Goal: Transaction & Acquisition: Book appointment/travel/reservation

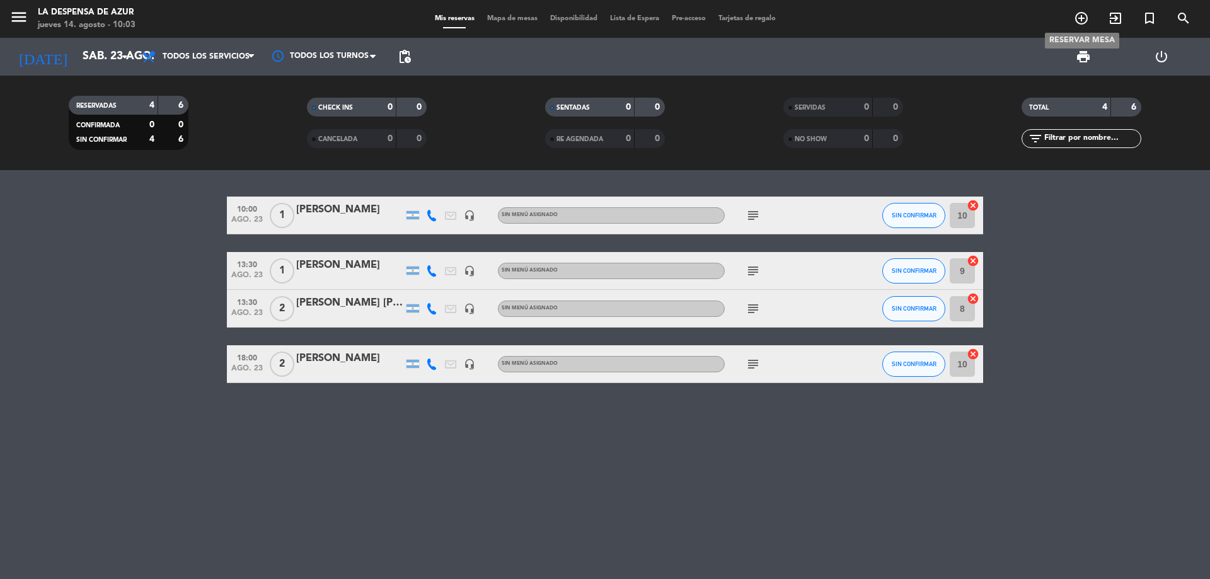
click at [1074, 21] on icon "add_circle_outline" at bounding box center [1081, 18] width 15 height 15
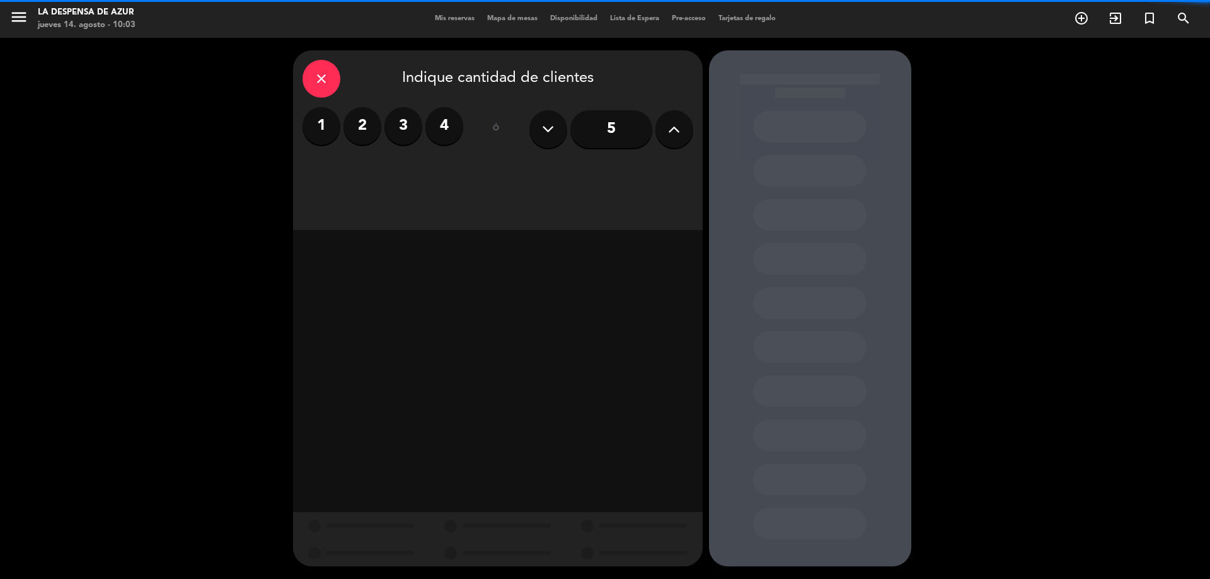
click at [326, 130] on label "1" at bounding box center [321, 126] width 38 height 38
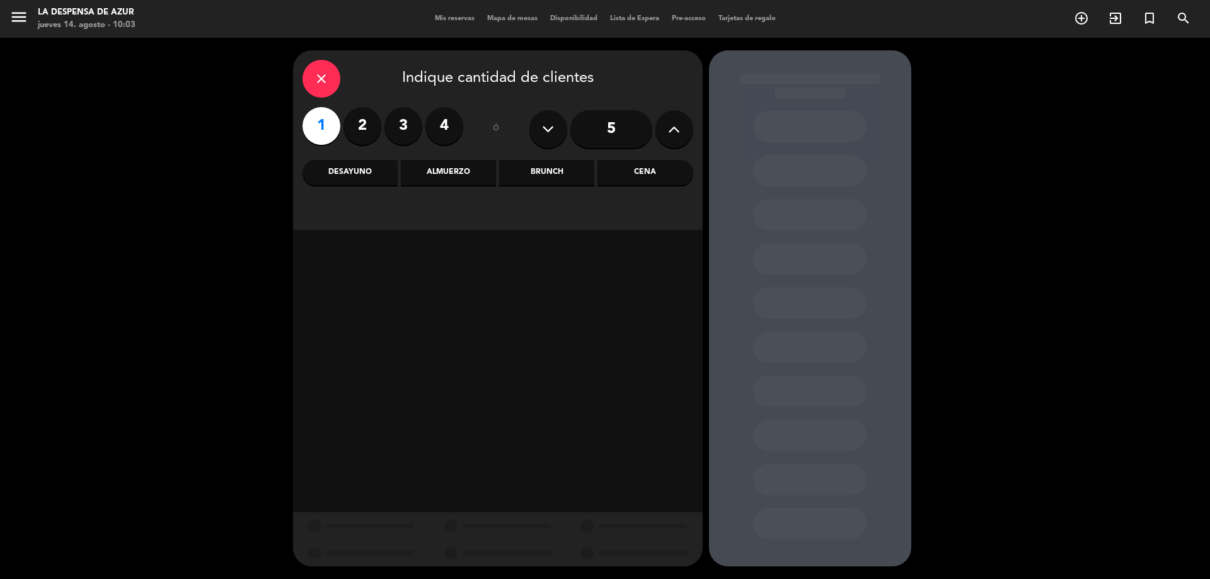
click at [423, 176] on div "Almuerzo" at bounding box center [448, 172] width 95 height 25
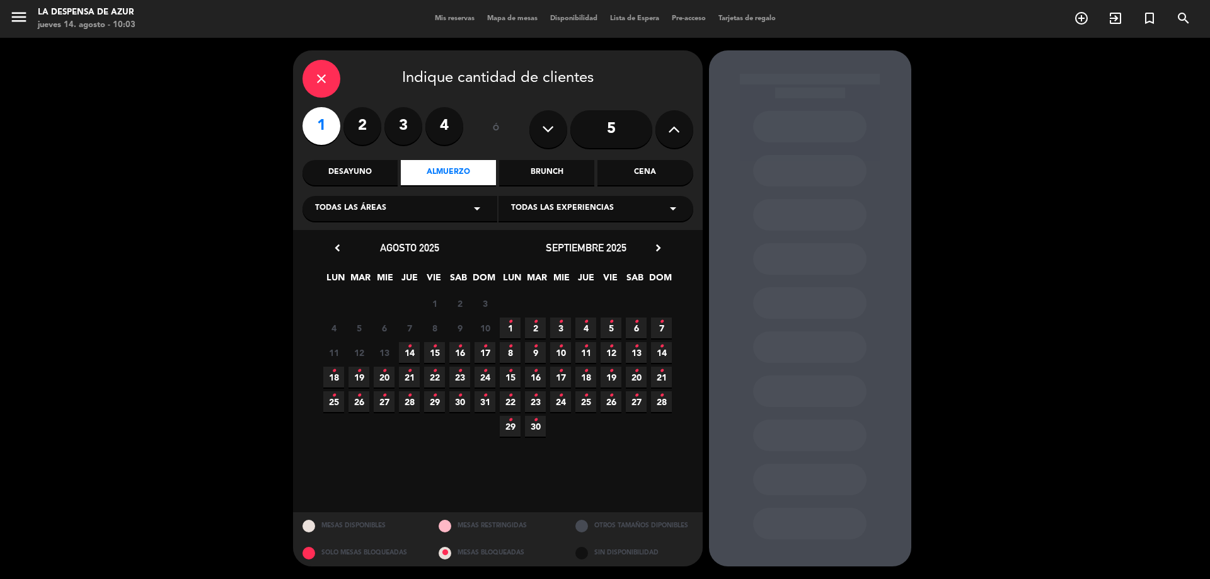
click at [338, 381] on span "18 •" at bounding box center [333, 377] width 21 height 21
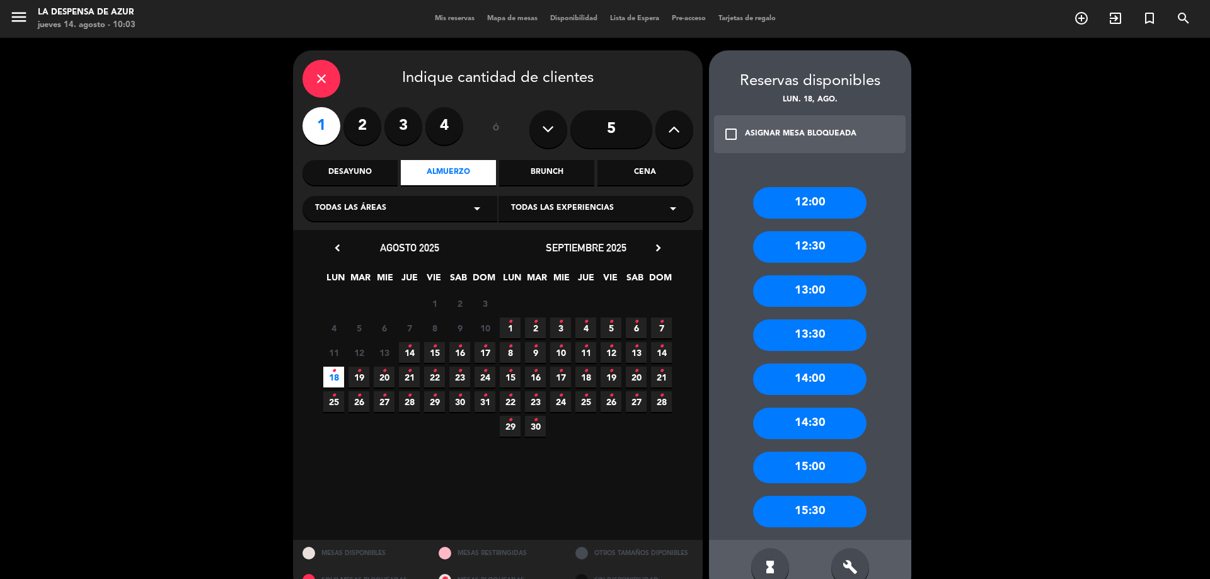
drag, startPoint x: 803, startPoint y: 198, endPoint x: 458, endPoint y: 171, distance: 345.7
click at [796, 200] on div "12:00" at bounding box center [809, 202] width 113 height 31
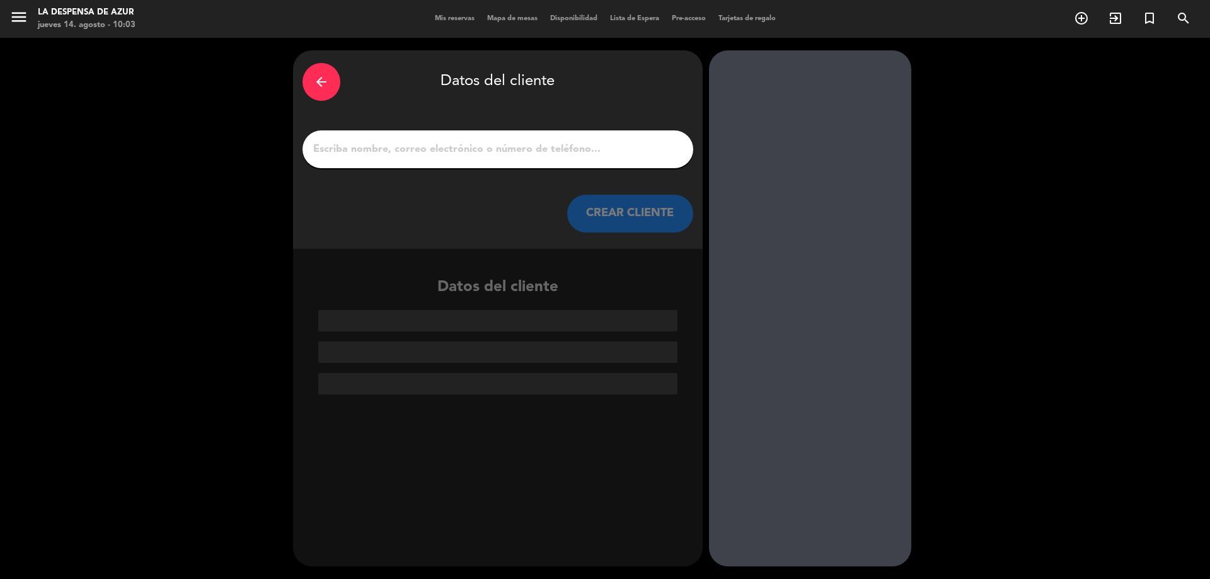
click at [377, 149] on input "1" at bounding box center [498, 149] width 372 height 18
paste input "[PERSON_NAME] [PHONE_NUMBER] // V21588 // Reco + CC + Mesón x1 // AF - PIDIO TE…"
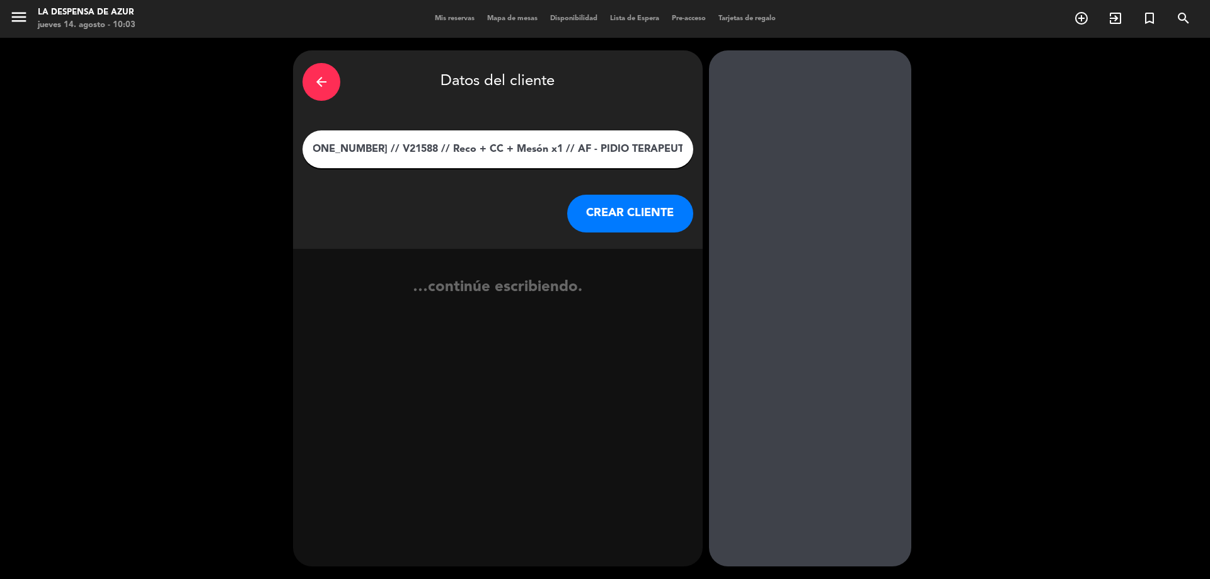
click at [319, 149] on input "[PERSON_NAME] [PHONE_NUMBER] // V21588 // Reco + CC + Mesón x1 // AF - PIDIO TE…" at bounding box center [498, 149] width 372 height 18
drag, startPoint x: 368, startPoint y: 151, endPoint x: 832, endPoint y: 145, distance: 463.7
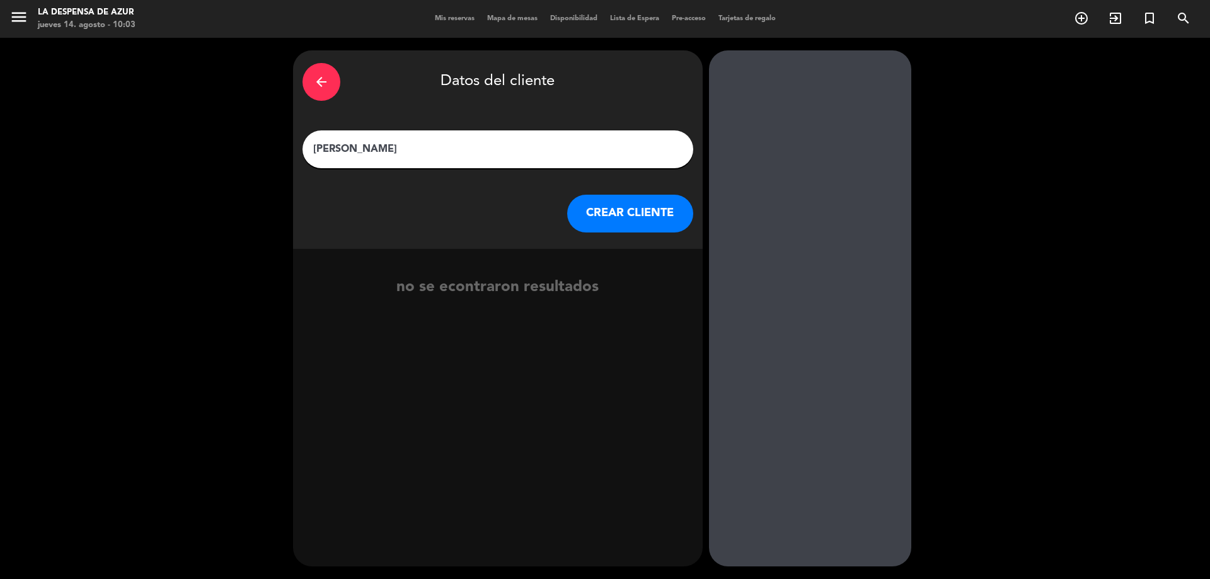
click at [839, 139] on div "arrow_back Datos del cliente [PERSON_NAME] [PERSON_NAME] CLIENTE no se econtrar…" at bounding box center [605, 308] width 1210 height 541
type input "[PERSON_NAME]"
click at [637, 228] on button "CREAR CLIENTE" at bounding box center [630, 214] width 126 height 38
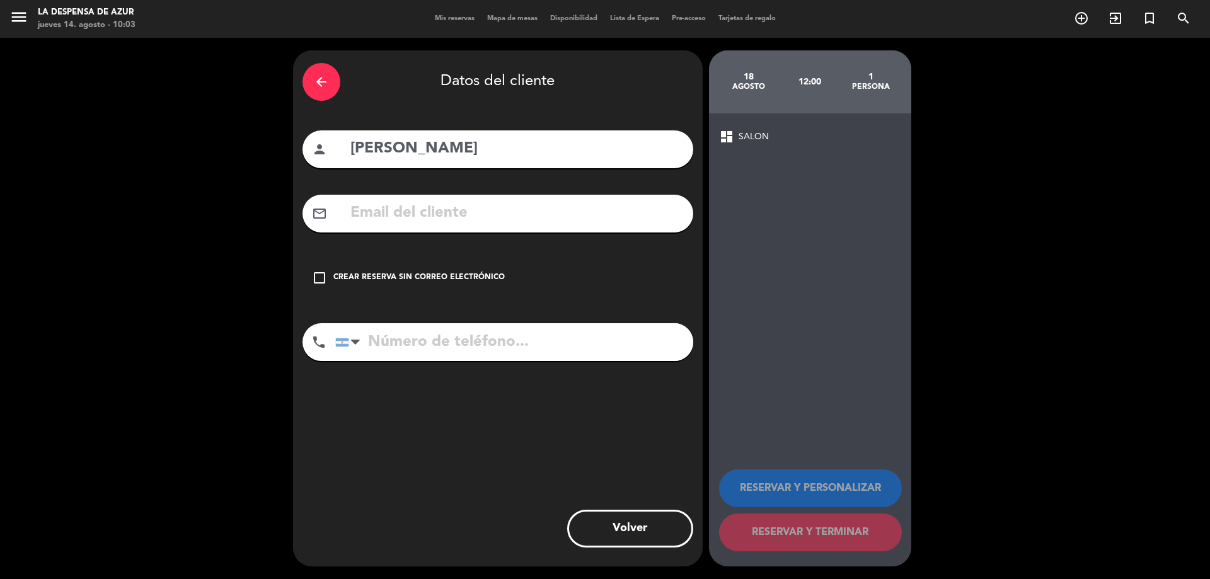
paste input "[PHONE_NUMBER] // V21588 // Reco + CC + Mesón x1 // AF - PIDIO TERAPEUTA HOMBRE"
click at [447, 222] on input "[PHONE_NUMBER] // V21588 // Reco + CC + Mesón x1 // AF - PIDIO TERAPEUTA HOMBRE" at bounding box center [516, 213] width 335 height 26
click at [418, 207] on input "[PHONE_NUMBER] // V21588 // Reco + CC + Mesón x1 // AF - PIDIO TERAPEUTA HOMBRE" at bounding box center [516, 213] width 335 height 26
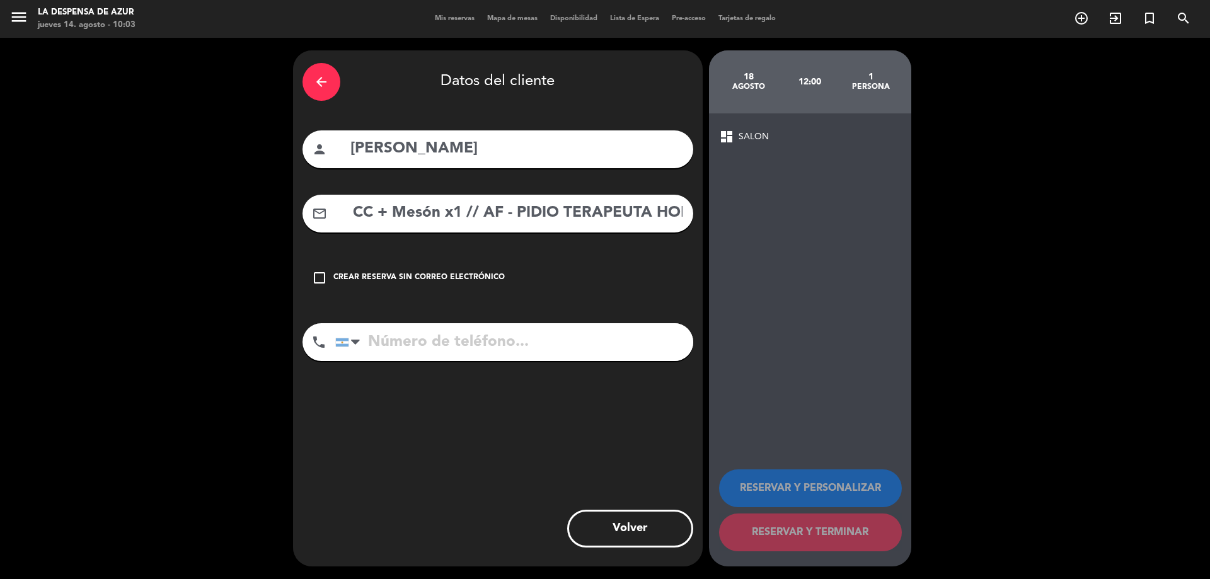
click at [418, 207] on input "[PHONE_NUMBER] // V21588 // Reco + CC + Mesón x1 // AF - PIDIO TERAPEUTA HOMBRE" at bounding box center [516, 213] width 335 height 26
drag, startPoint x: 452, startPoint y: 210, endPoint x: 867, endPoint y: 157, distance: 418.5
click at [867, 157] on div "arrow_back Datos del cliente person [PERSON_NAME] mail_outline [PHONE_NUMBER] /…" at bounding box center [605, 308] width 1210 height 541
type input "[PHONE_NUMBER]"
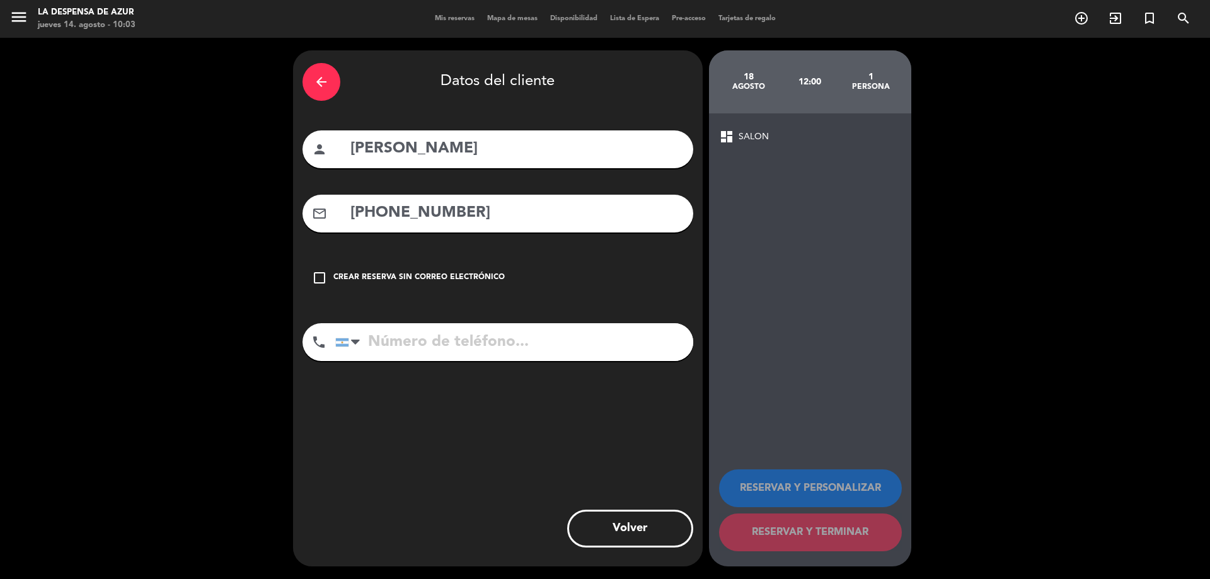
drag, startPoint x: 463, startPoint y: 216, endPoint x: 352, endPoint y: 224, distance: 111.1
click at [352, 224] on input "[PHONE_NUMBER]" at bounding box center [516, 213] width 335 height 26
drag, startPoint x: 454, startPoint y: 211, endPoint x: 335, endPoint y: 220, distance: 120.0
click at [335, 220] on div "mail_outline [PHONE_NUMBER]" at bounding box center [497, 214] width 391 height 38
click at [426, 278] on div "Crear reserva sin correo electrónico" at bounding box center [418, 278] width 171 height 13
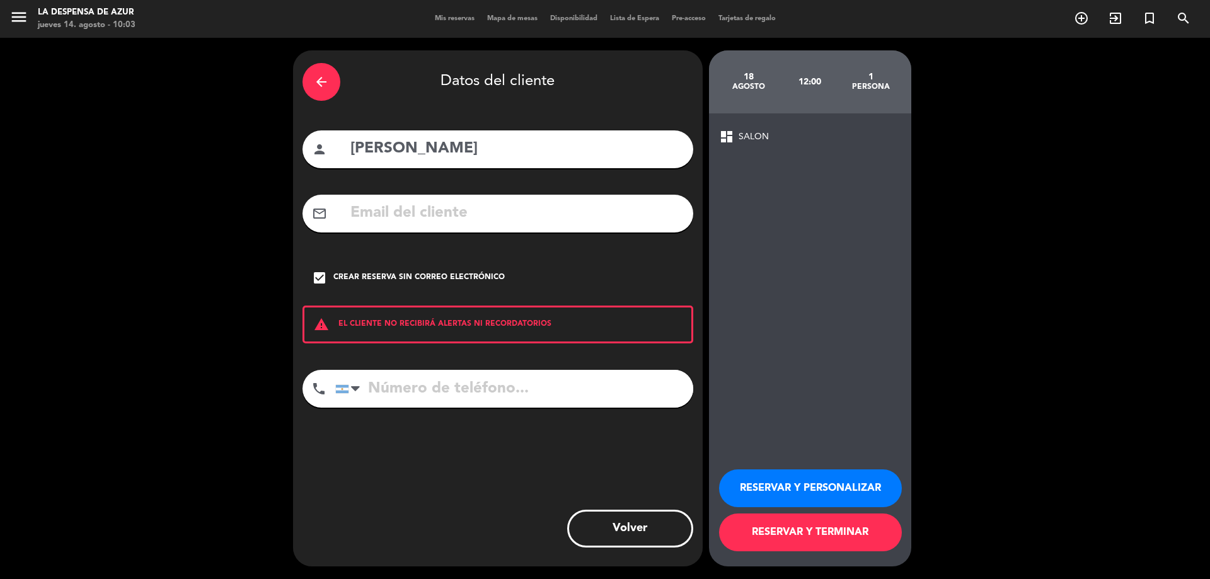
paste input "[PHONE_NUMBER]"
click at [450, 382] on input "tel" at bounding box center [514, 389] width 358 height 38
type input "[PHONE_NUMBER]"
click at [877, 501] on button "RESERVAR Y PERSONALIZAR" at bounding box center [810, 488] width 183 height 38
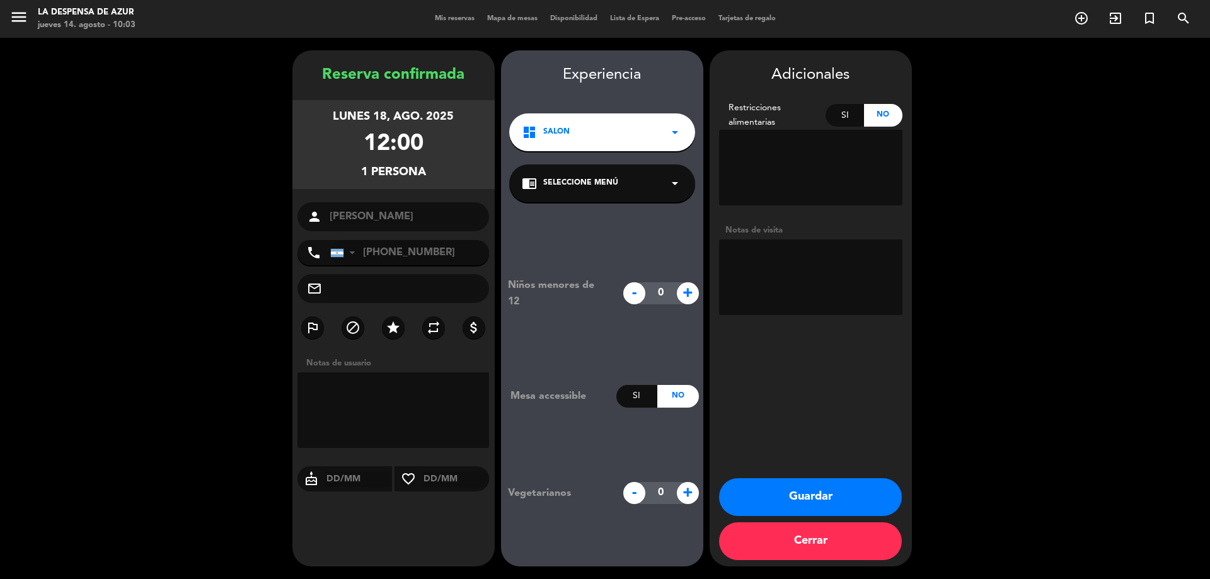
paste textarea "V21588 // Reco + CC + Mesón x1 // AF - PIDIO TERAPEUTA HOMBRE"
click at [850, 289] on textarea at bounding box center [810, 277] width 183 height 76
drag, startPoint x: 779, startPoint y: 251, endPoint x: 885, endPoint y: 299, distance: 115.6
click at [885, 299] on textarea at bounding box center [810, 277] width 183 height 76
type textarea "V21588 - Almuerzo en mesón sin proteína x1 // Sube del spa"
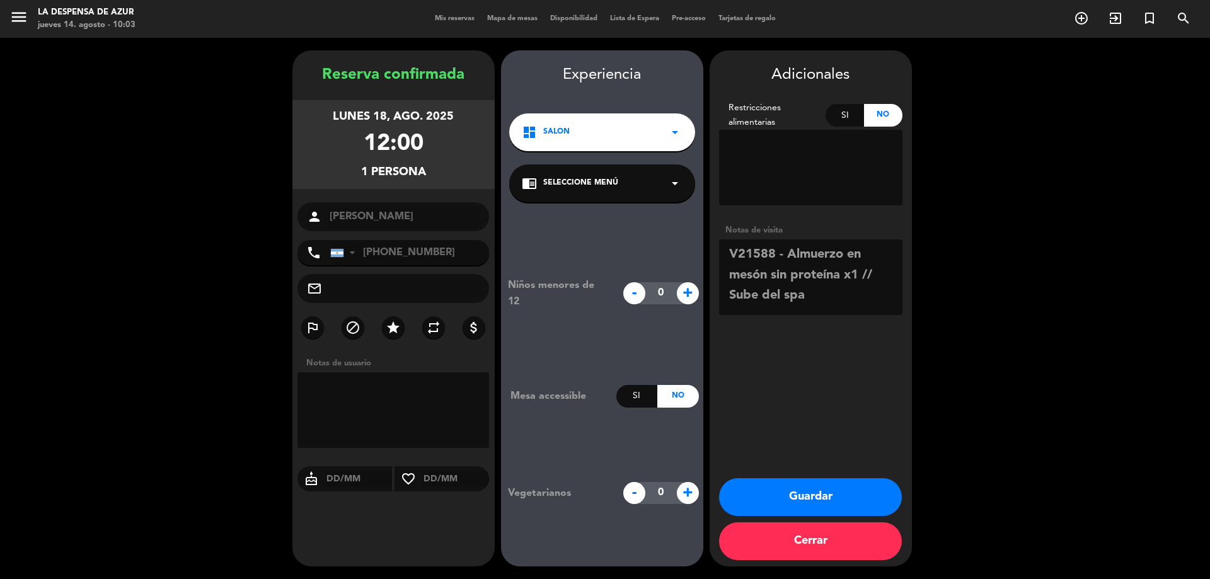
click at [825, 508] on button "Guardar" at bounding box center [810, 497] width 183 height 38
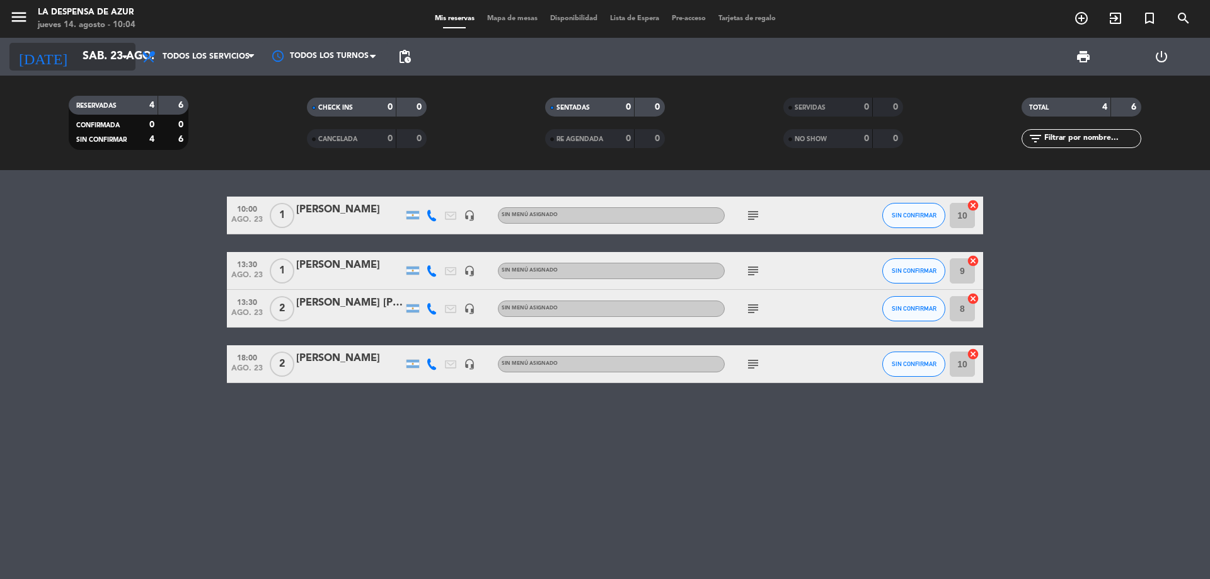
click at [116, 59] on input "sáb. 23 ago." at bounding box center [149, 56] width 146 height 25
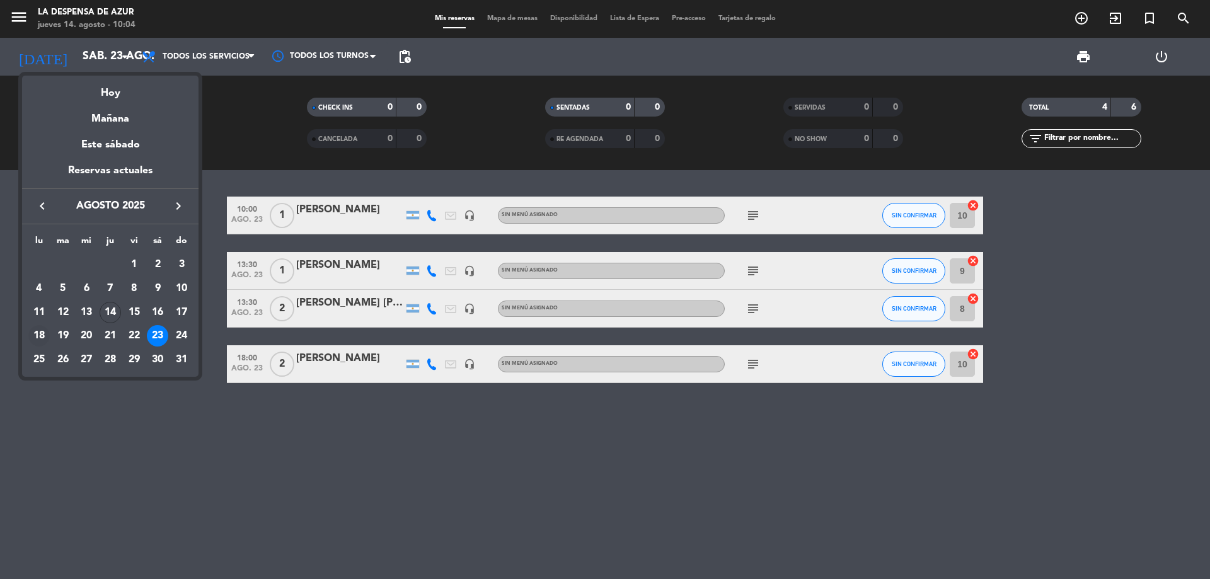
click at [45, 335] on div "18" at bounding box center [38, 335] width 21 height 21
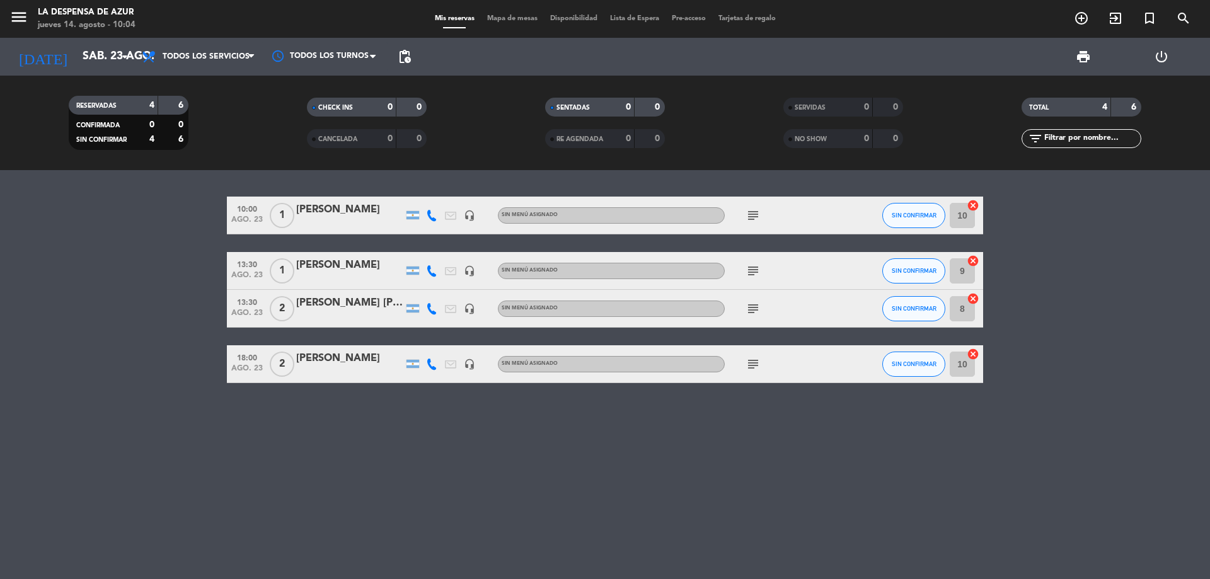
type input "lun. 18 ago."
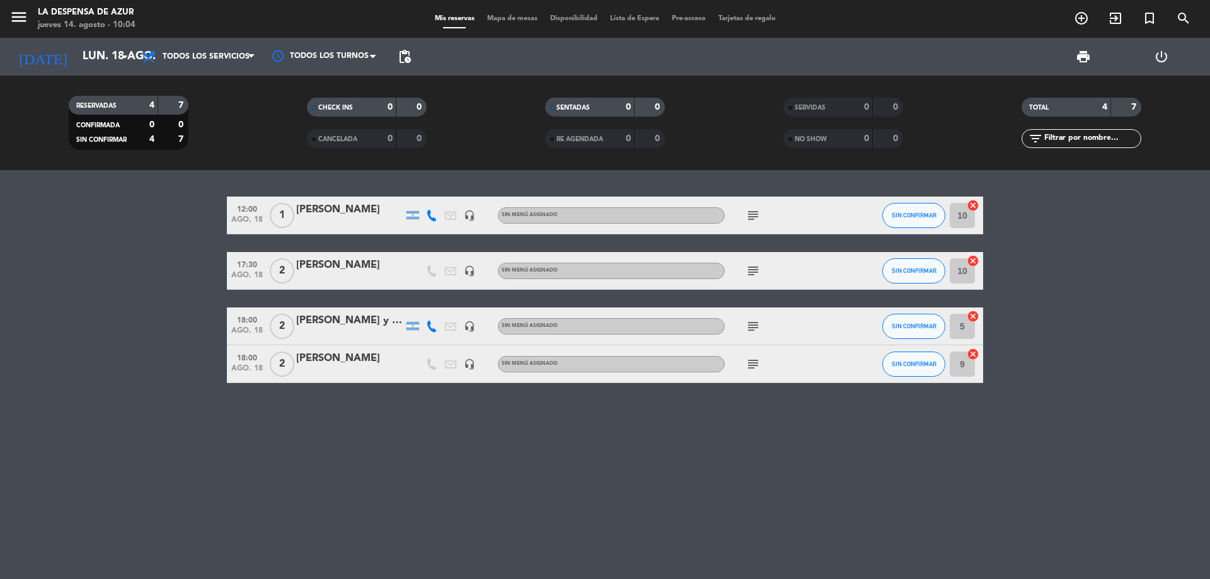
click at [328, 214] on div "[PERSON_NAME]" at bounding box center [349, 210] width 107 height 16
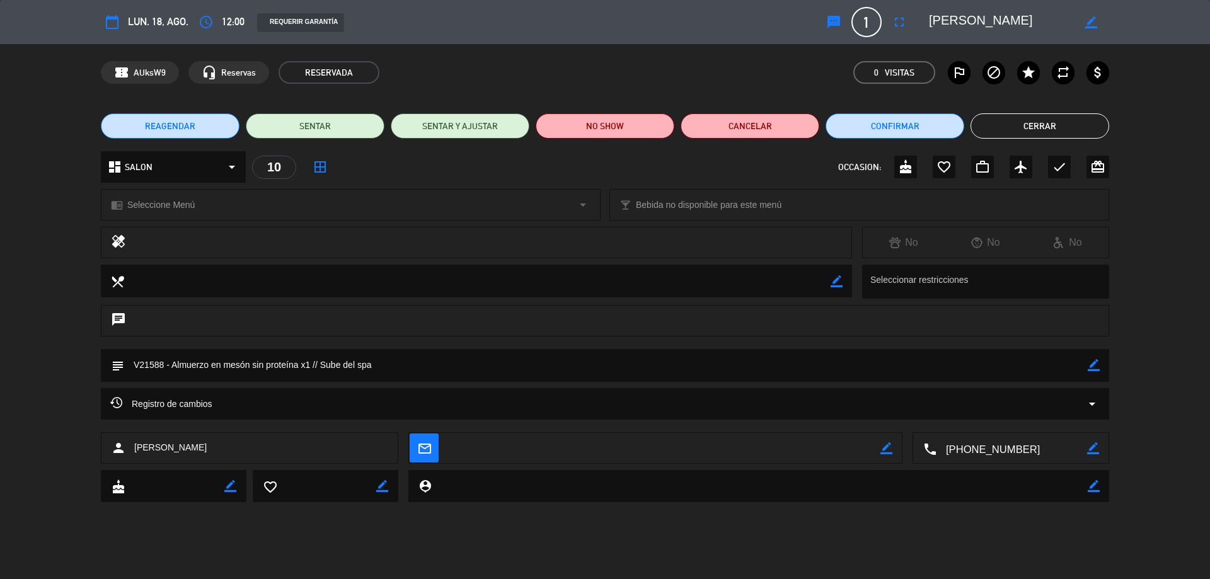
click at [1092, 361] on icon "border_color" at bounding box center [1093, 365] width 12 height 12
drag, startPoint x: 172, startPoint y: 362, endPoint x: 297, endPoint y: 364, distance: 124.8
click at [297, 365] on textarea at bounding box center [605, 365] width 963 height 32
type textarea "V21588 - 3 pasos sin bebida x1 // Sube del spa"
click at [1095, 369] on icon at bounding box center [1093, 365] width 12 height 12
